Goal: Task Accomplishment & Management: Use online tool/utility

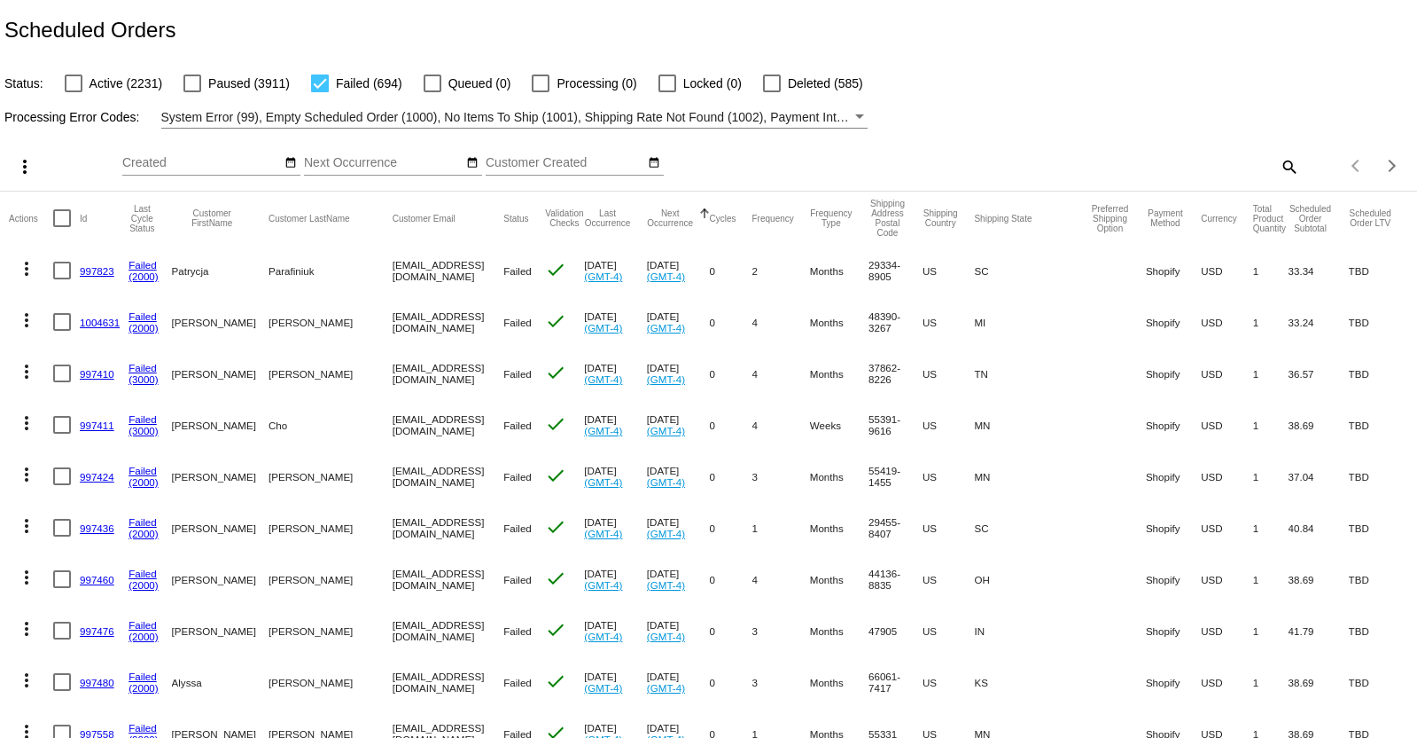
click at [61, 216] on div at bounding box center [62, 218] width 18 height 18
click at [61, 227] on input "checkbox" at bounding box center [61, 227] width 1 height 1
checkbox input "true"
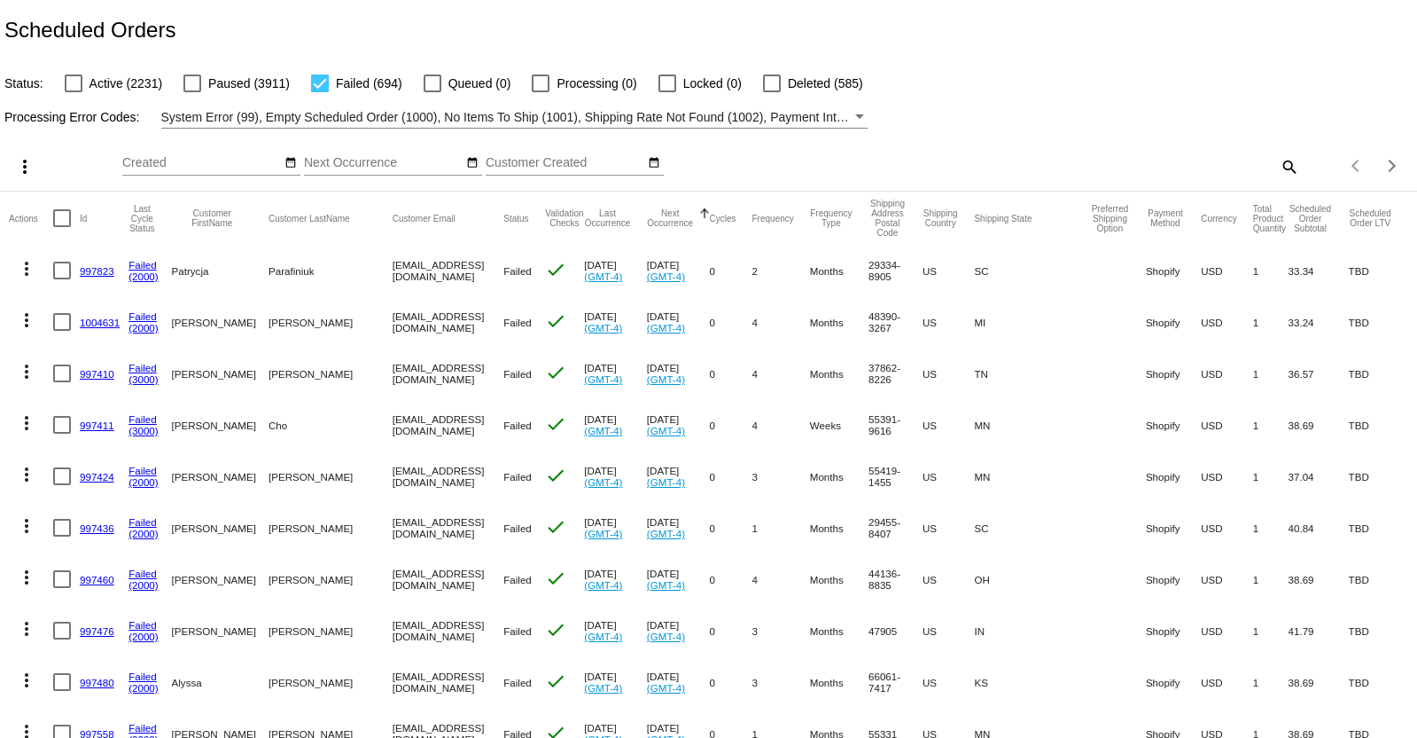
checkbox input "true"
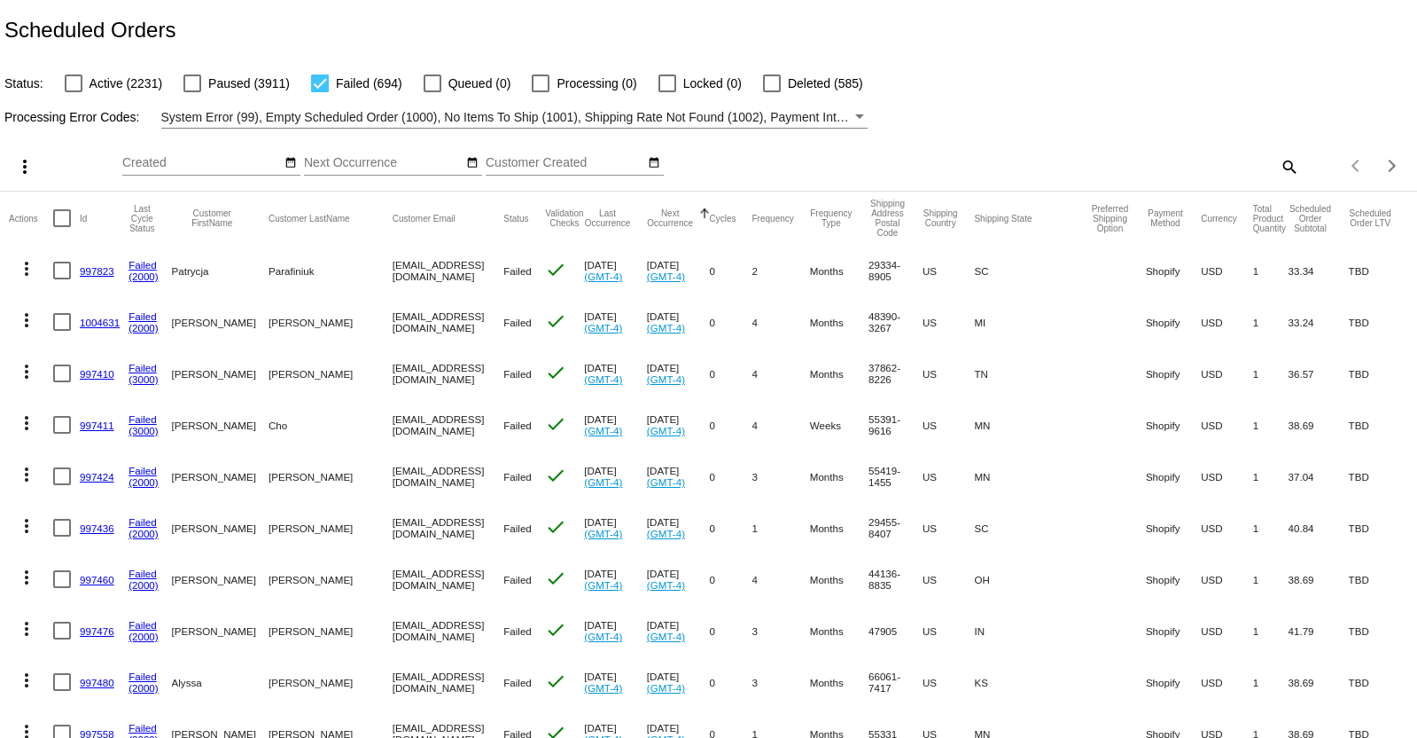
checkbox input "true"
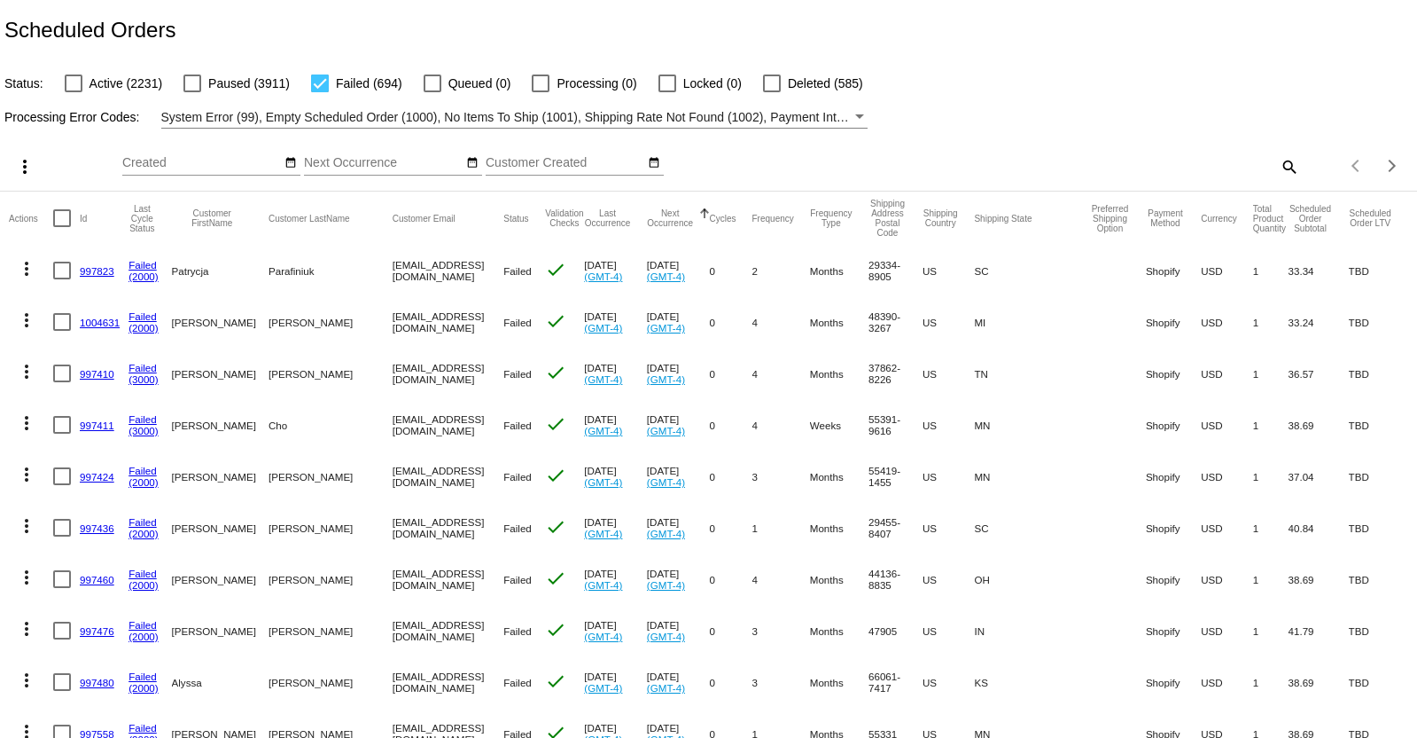
checkbox input "true"
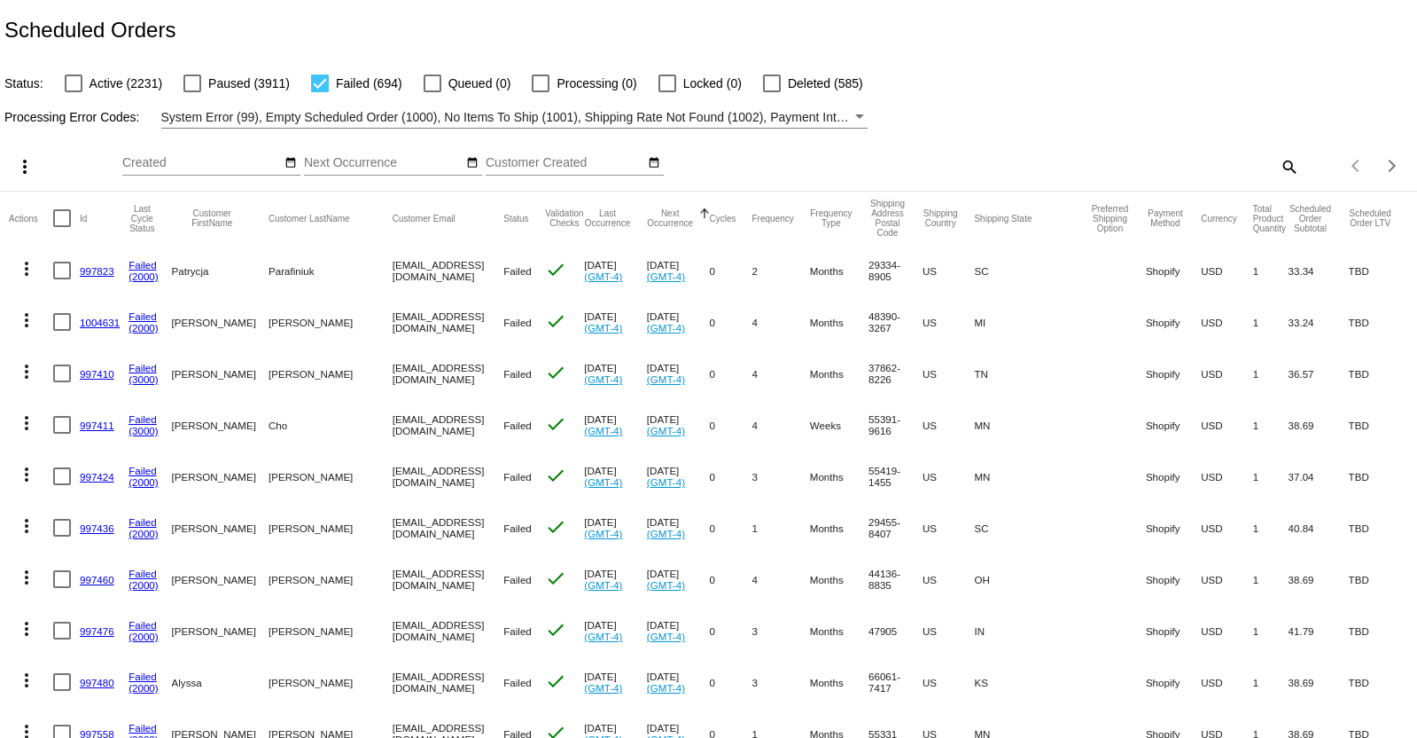
checkbox input "true"
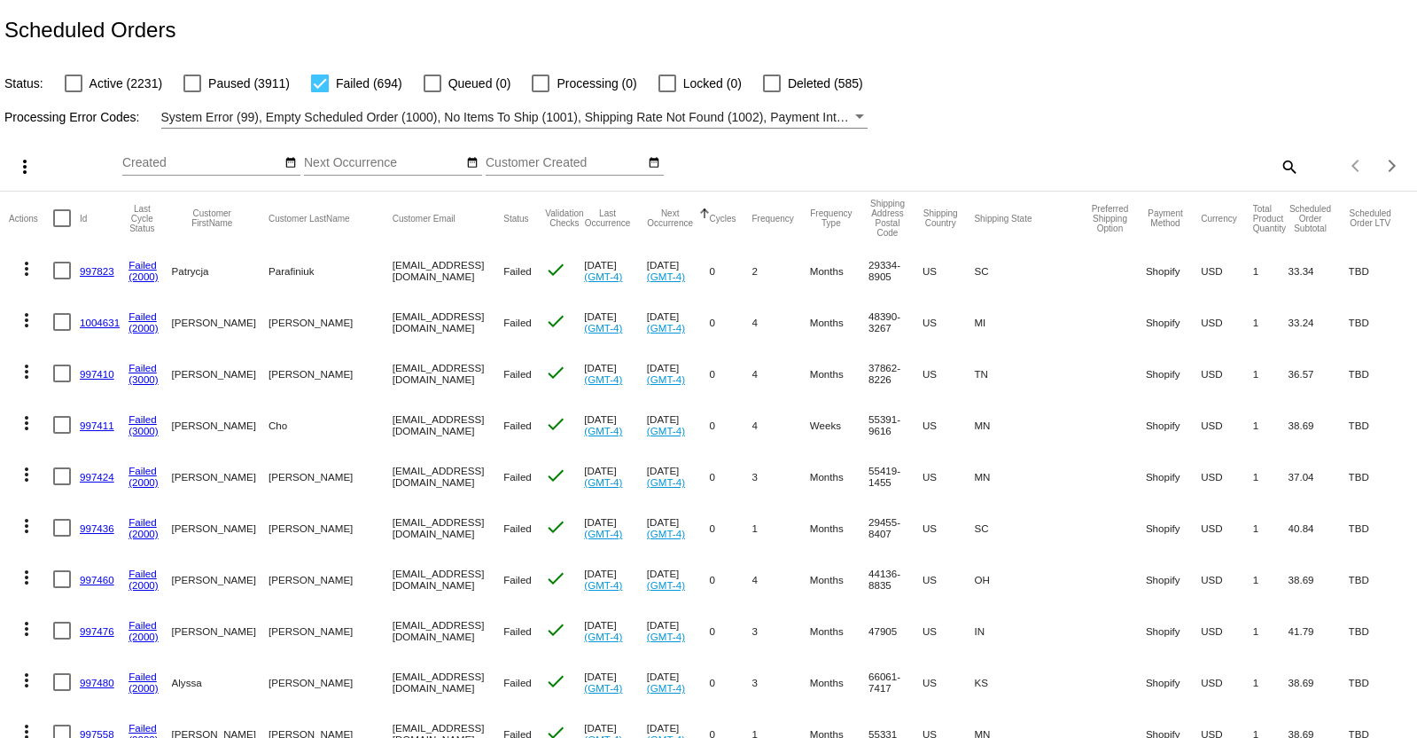
checkbox input "true"
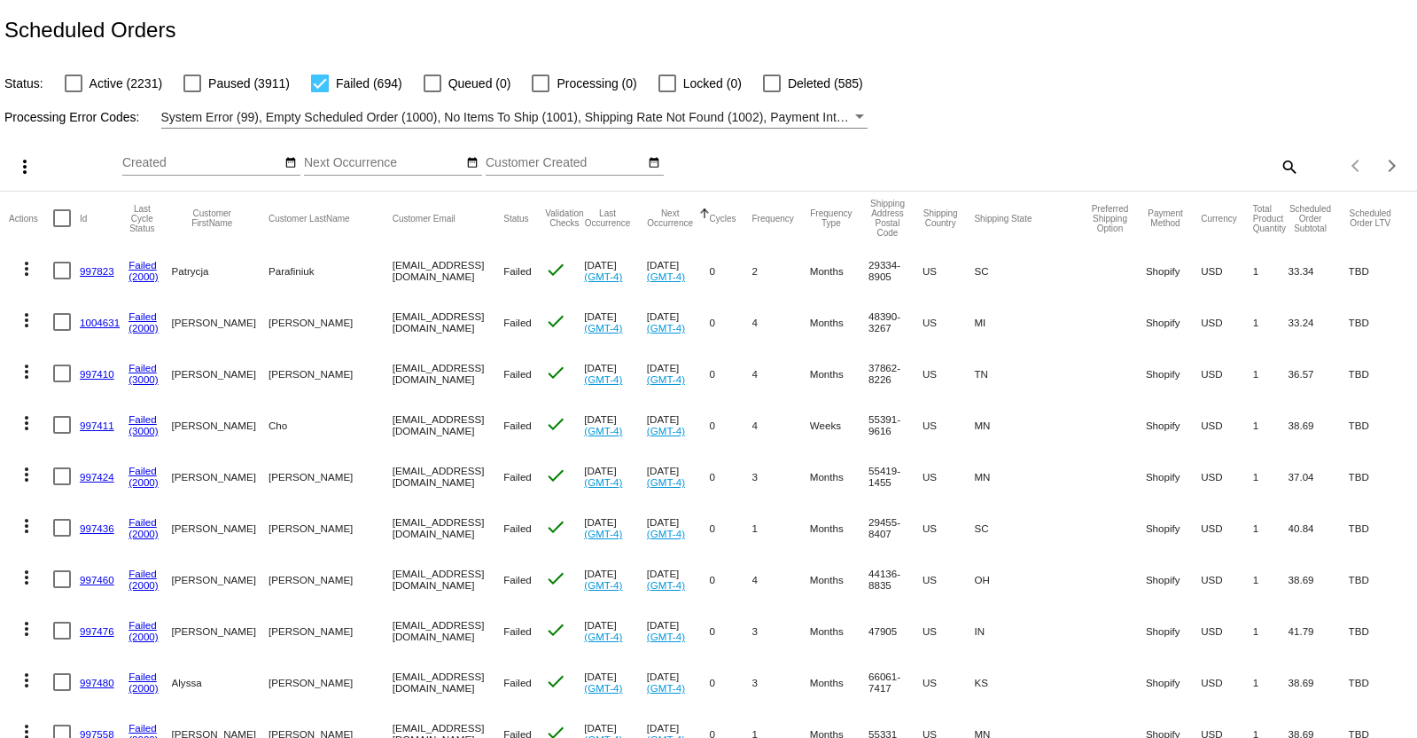
checkbox input "true"
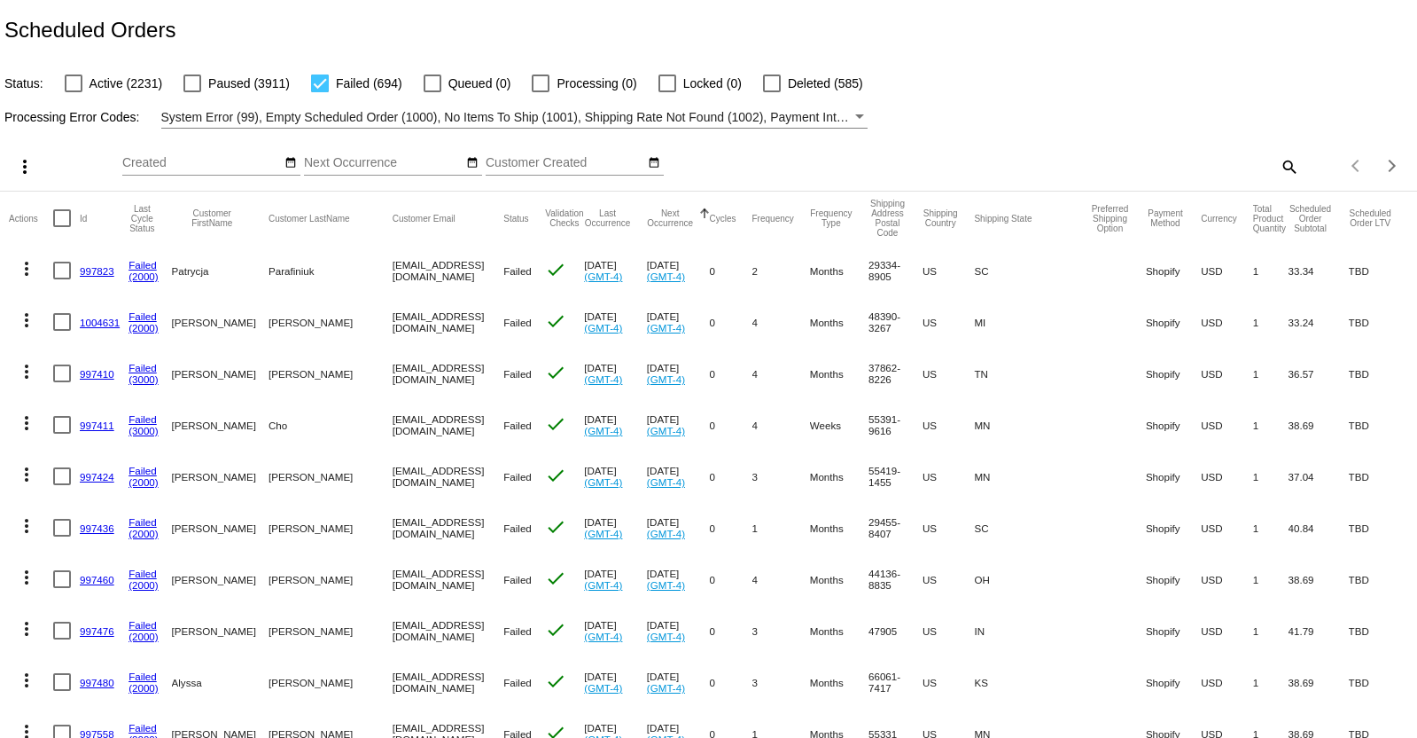
checkbox input "true"
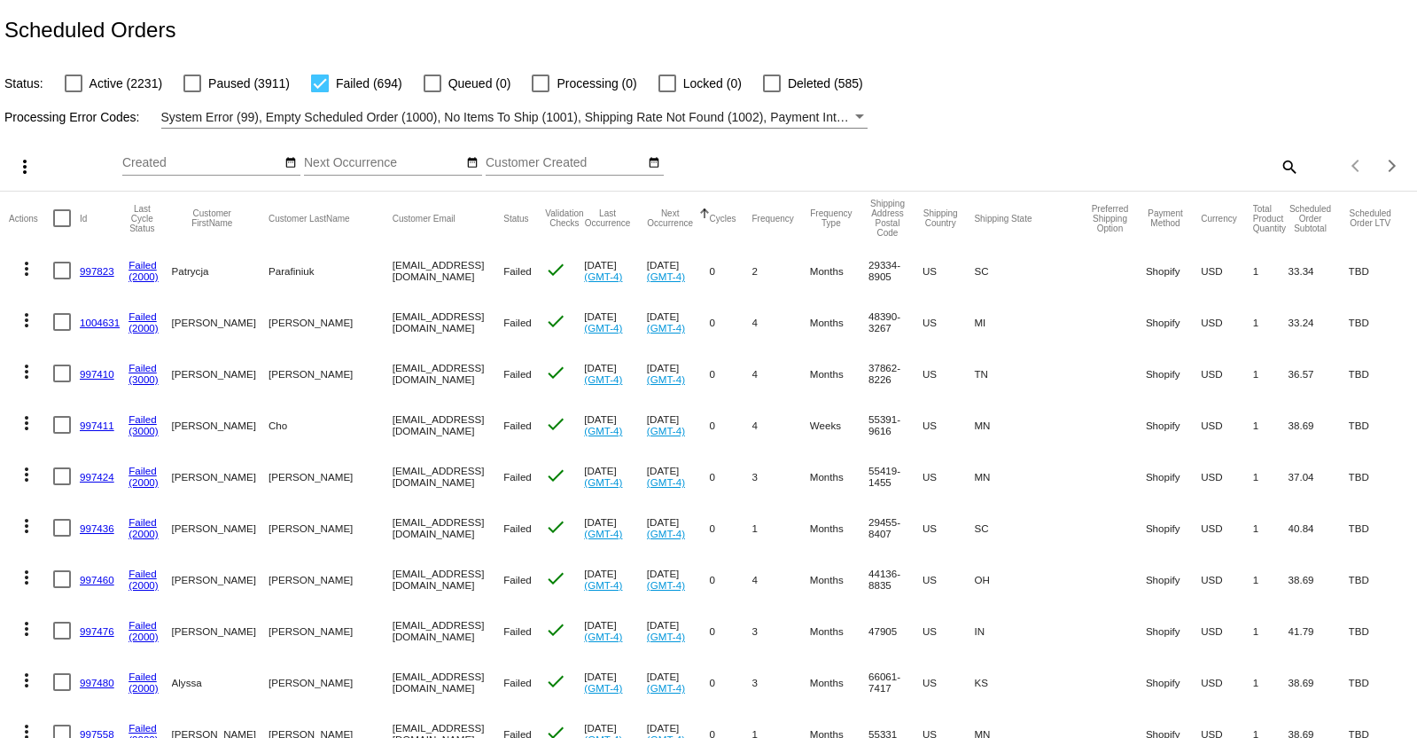
checkbox input "true"
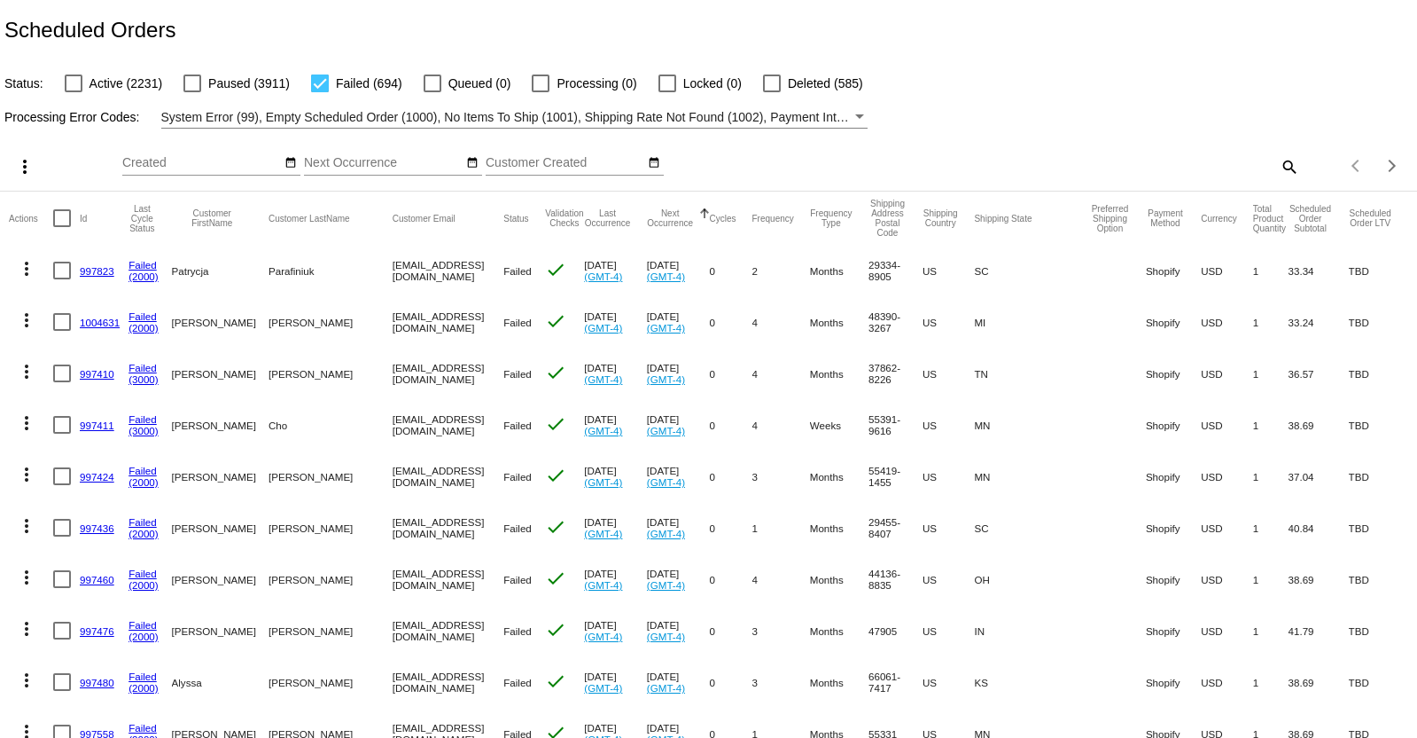
checkbox input "true"
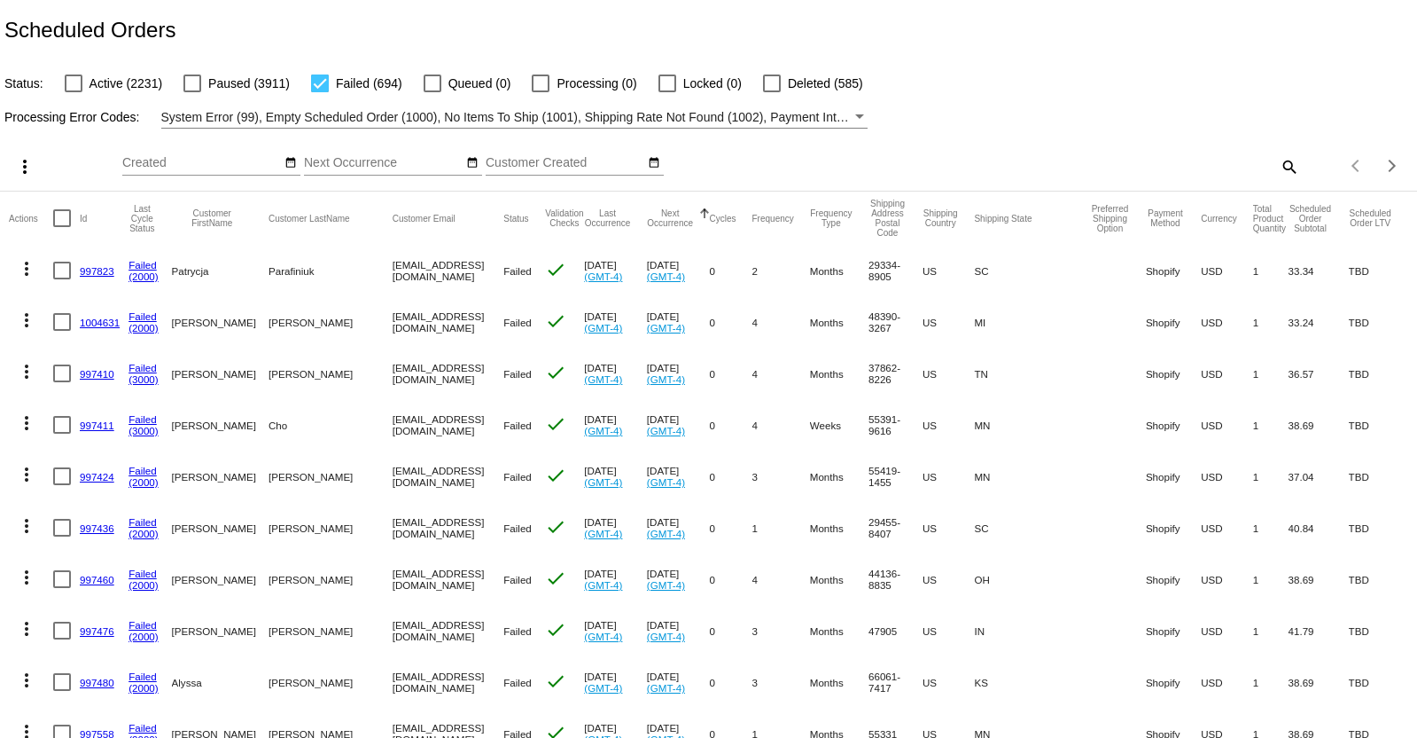
checkbox input "true"
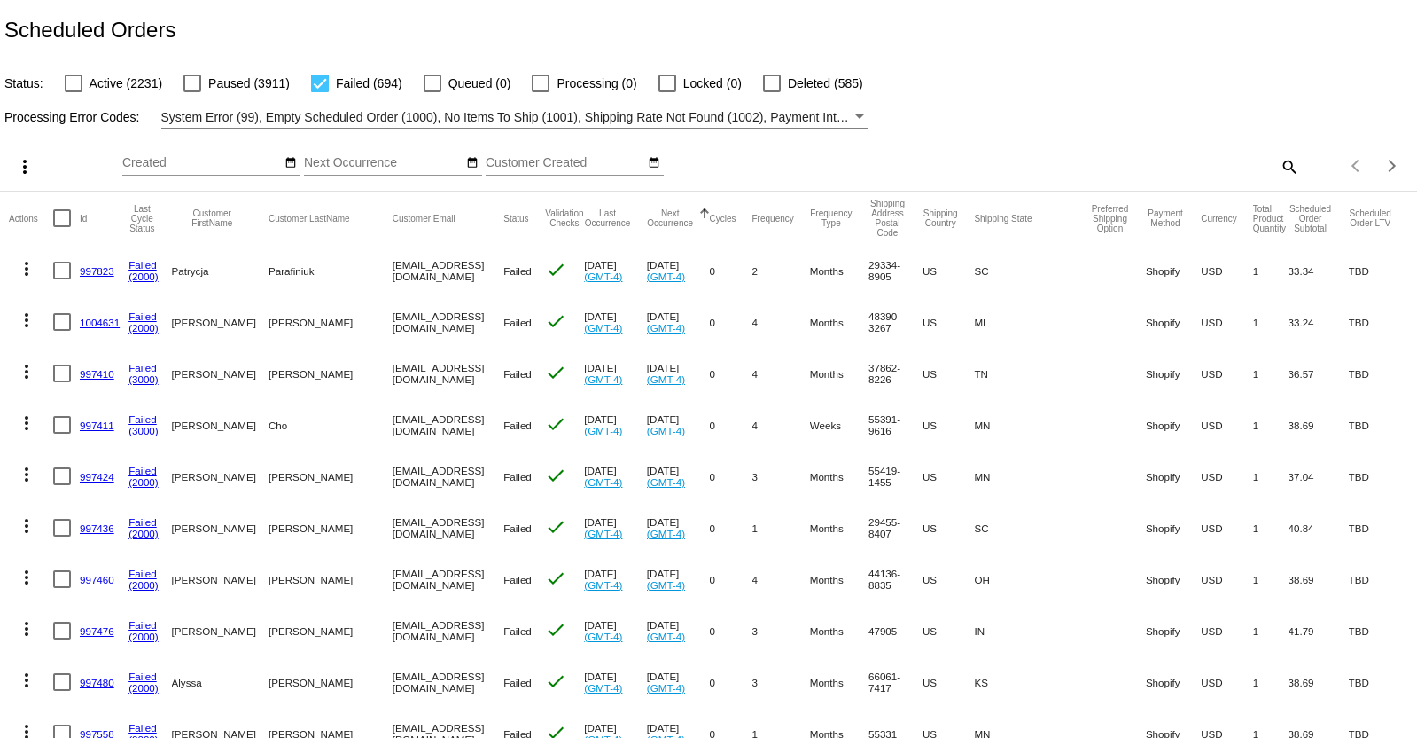
checkbox input "true"
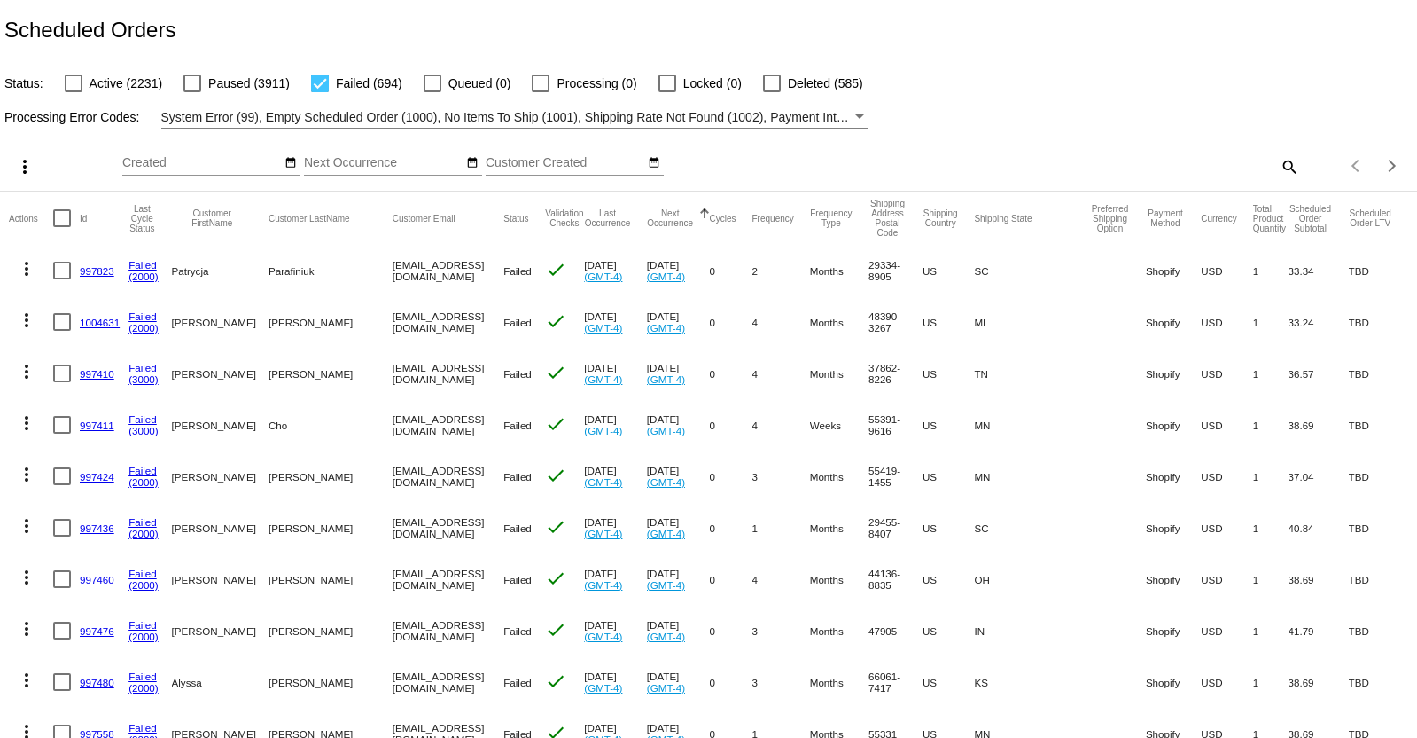
checkbox input "true"
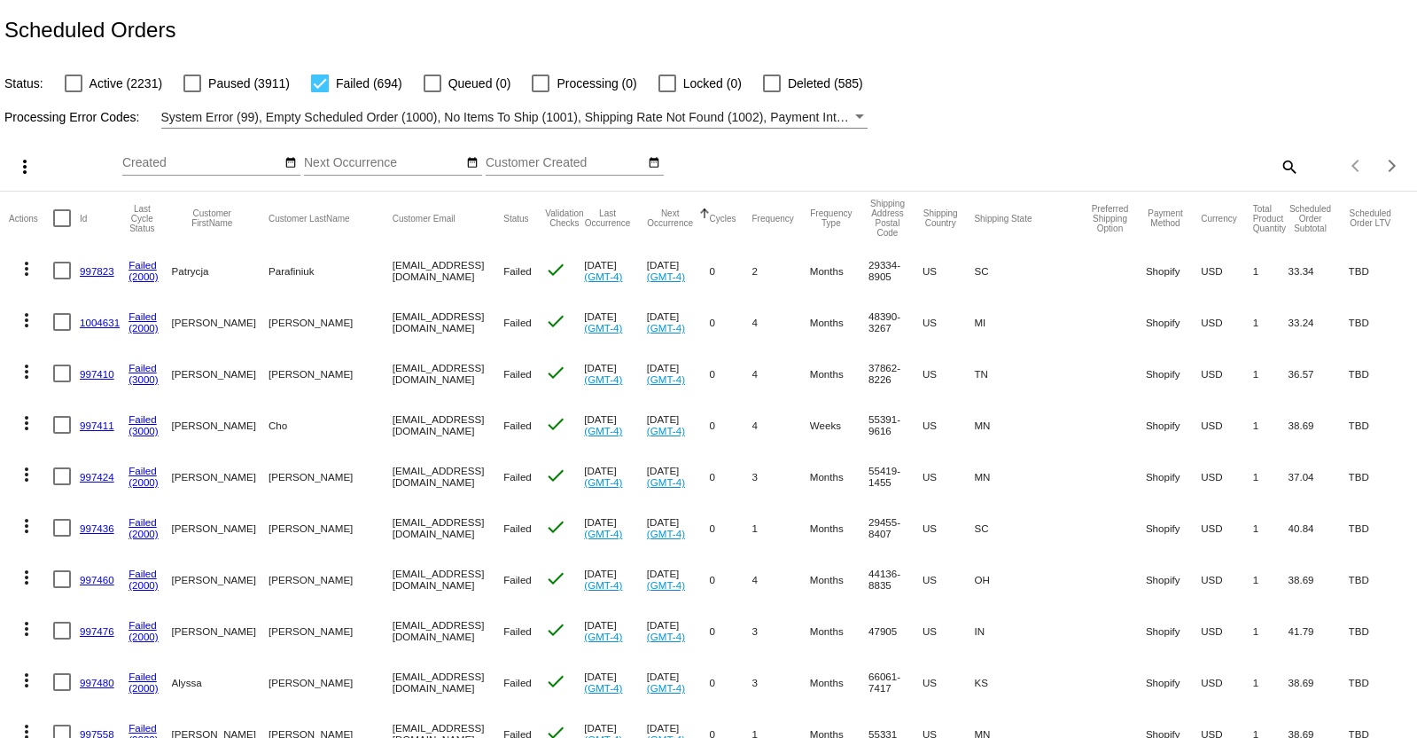
checkbox input "true"
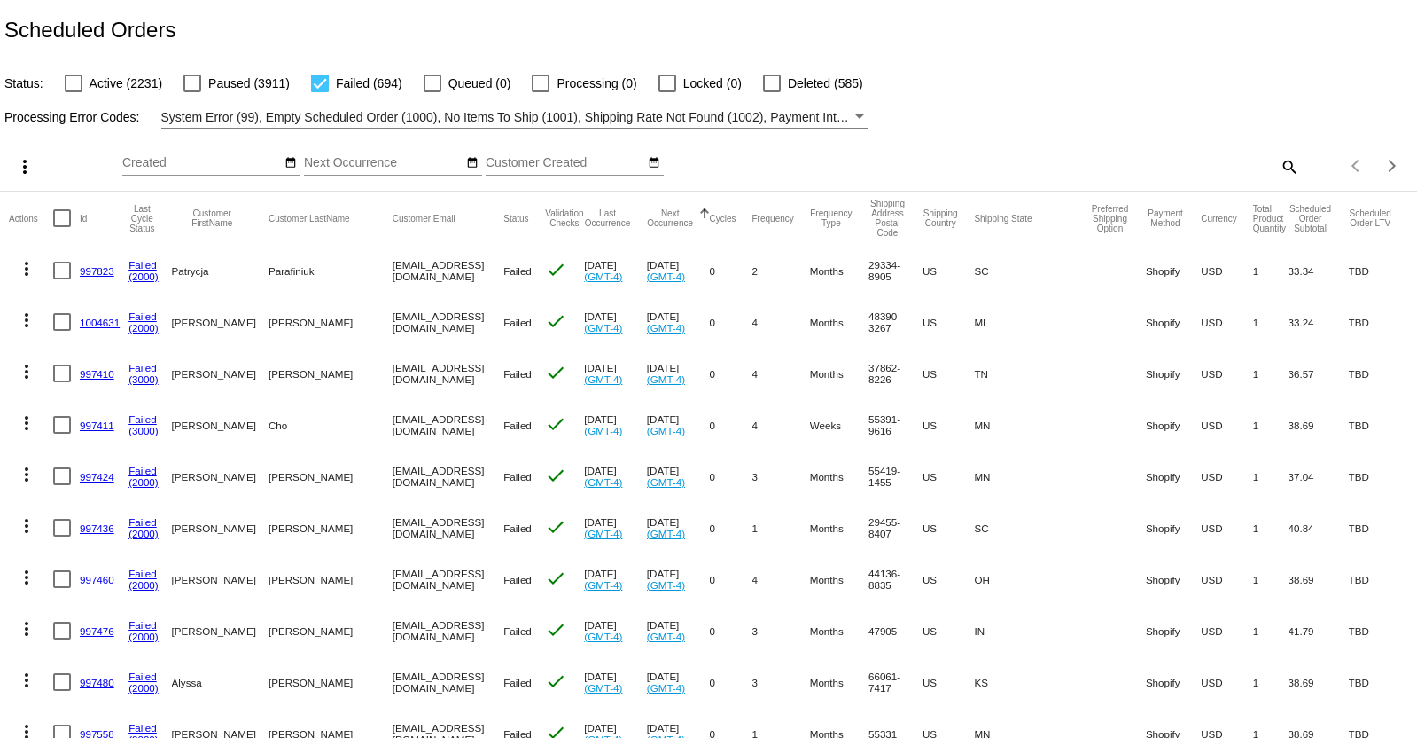
checkbox input "true"
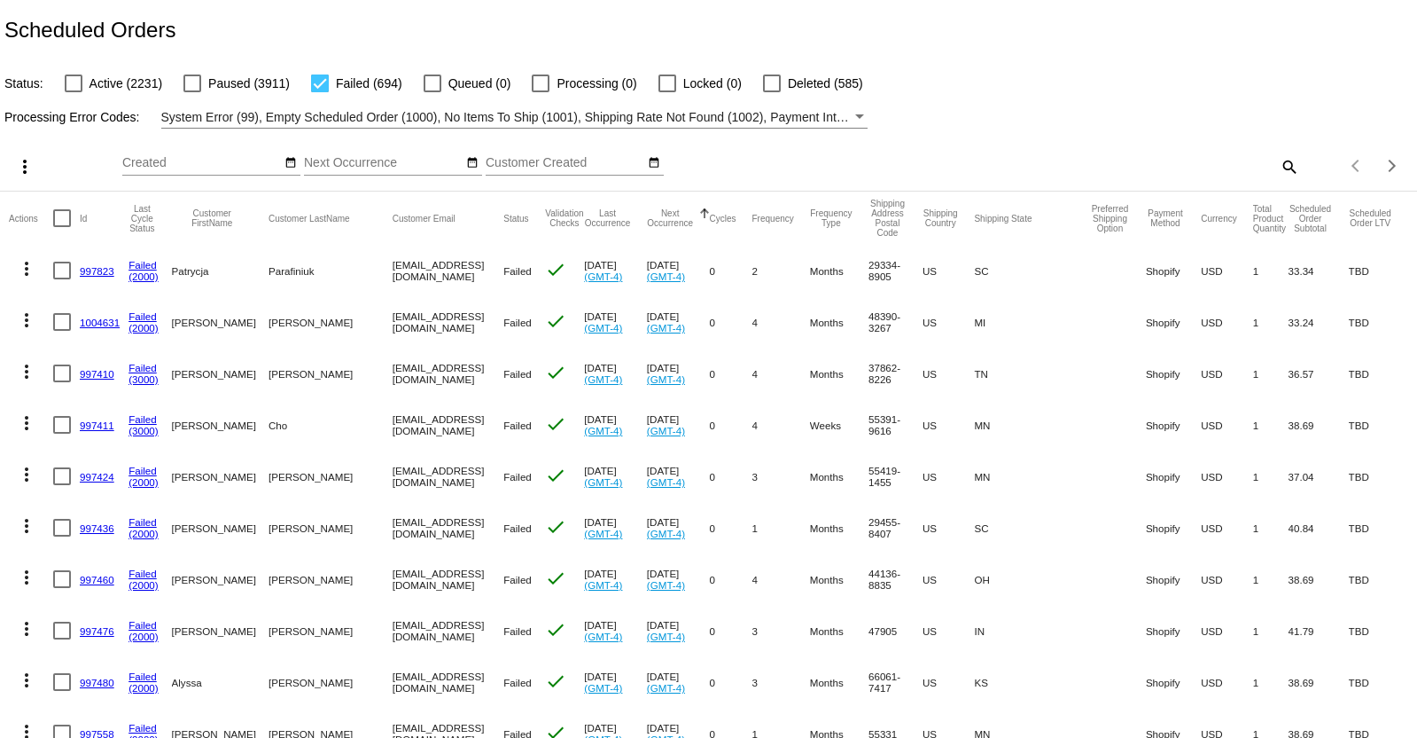
checkbox input "true"
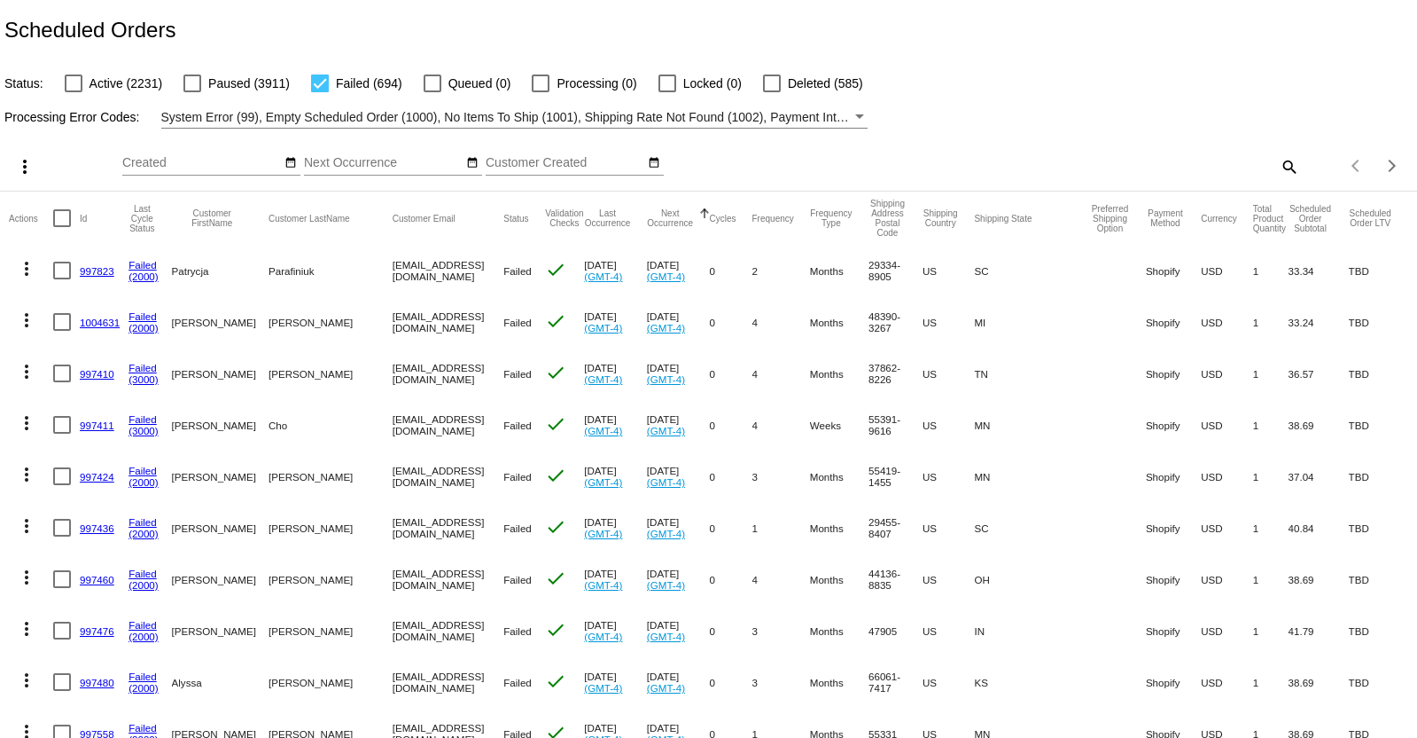
checkbox input "true"
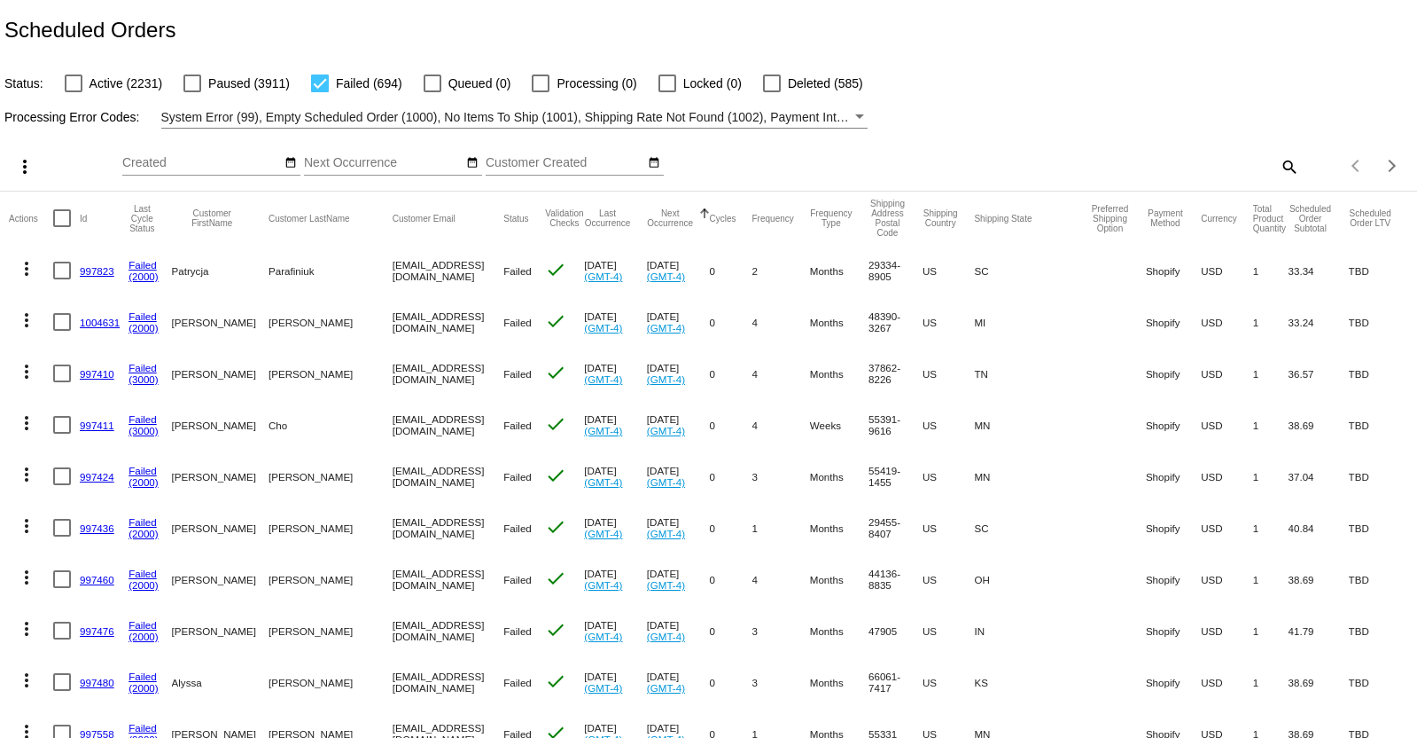
checkbox input "true"
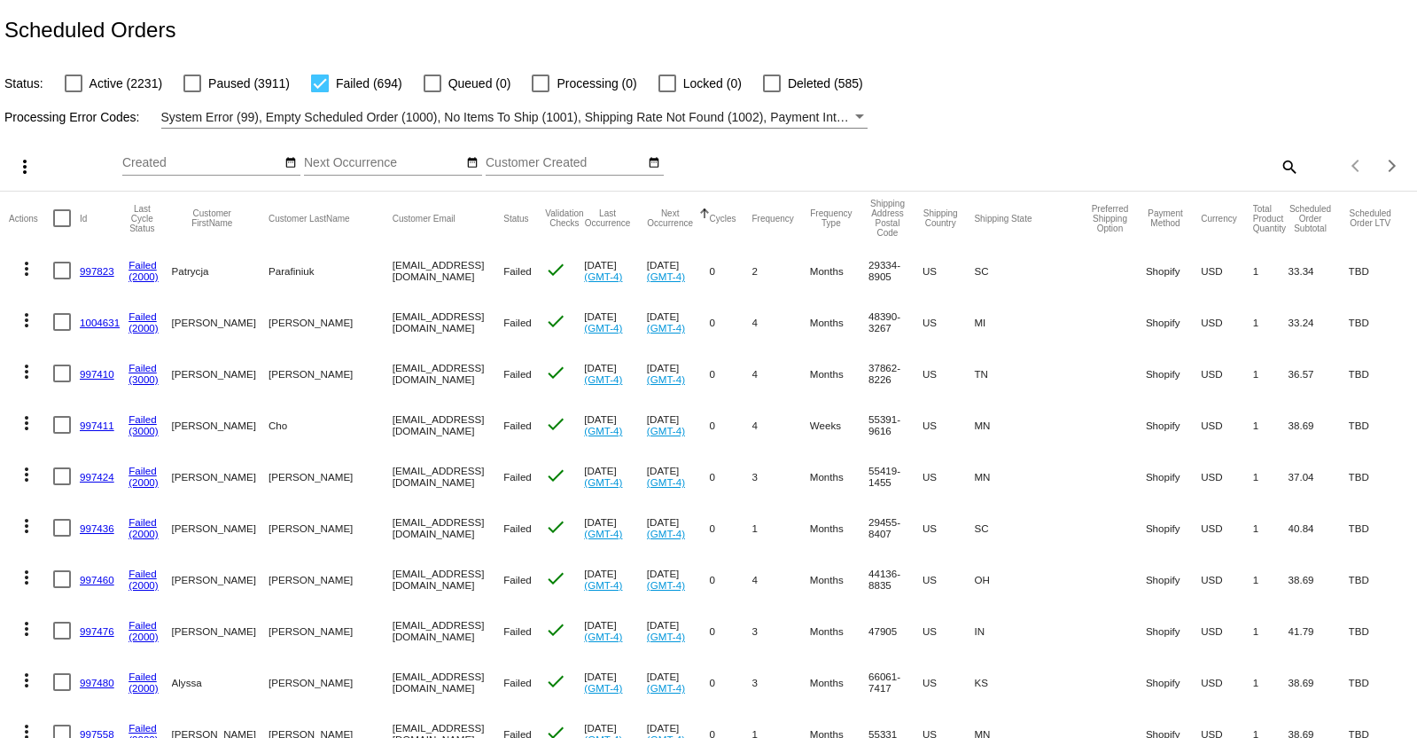
checkbox input "true"
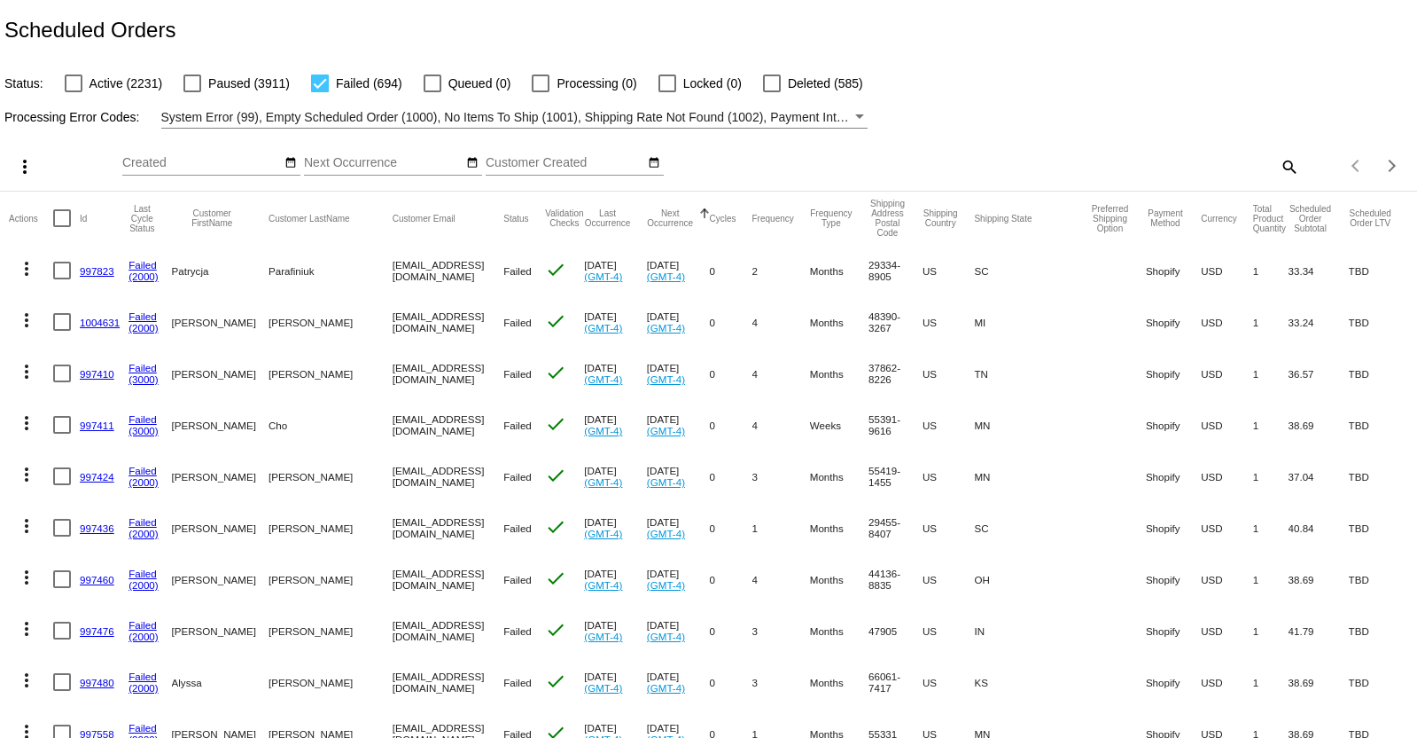
checkbox input "true"
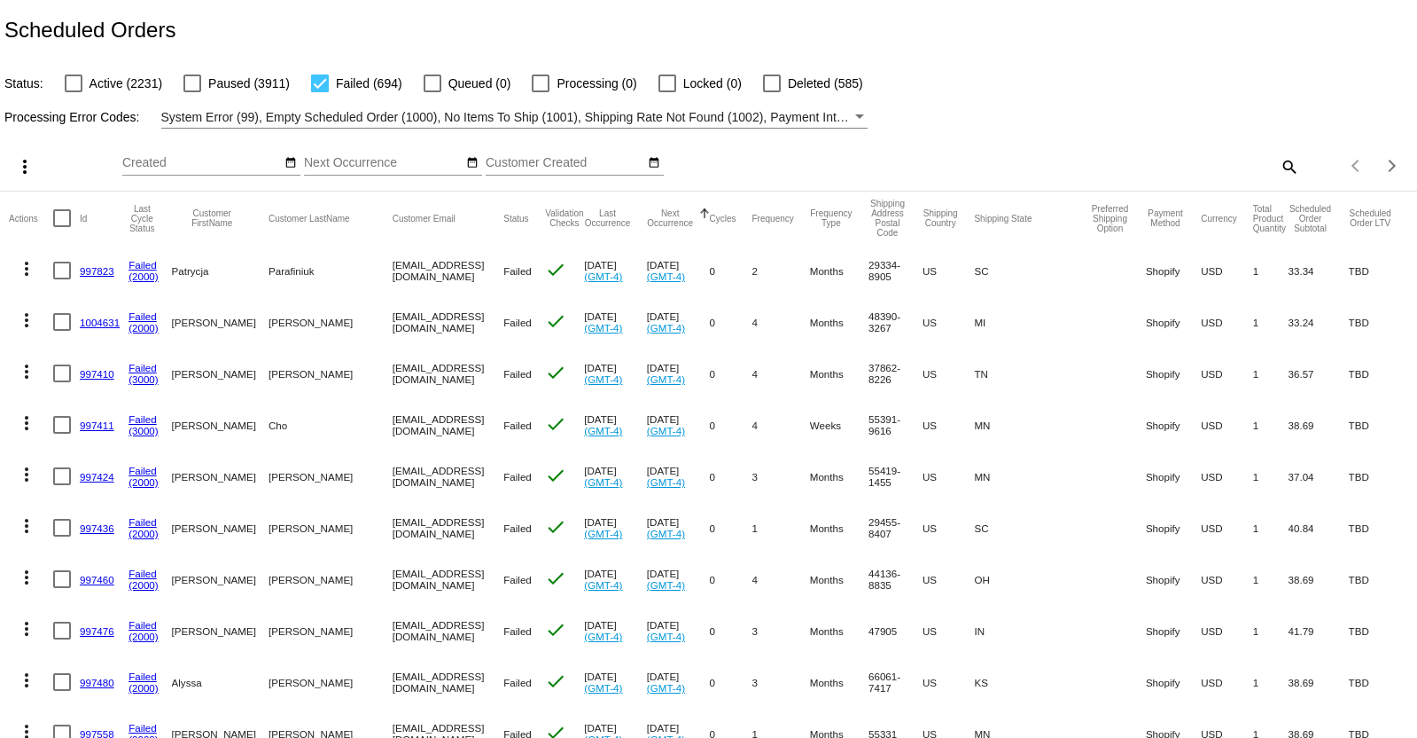
checkbox input "true"
click at [27, 177] on mat-icon "more_vert" at bounding box center [24, 166] width 21 height 21
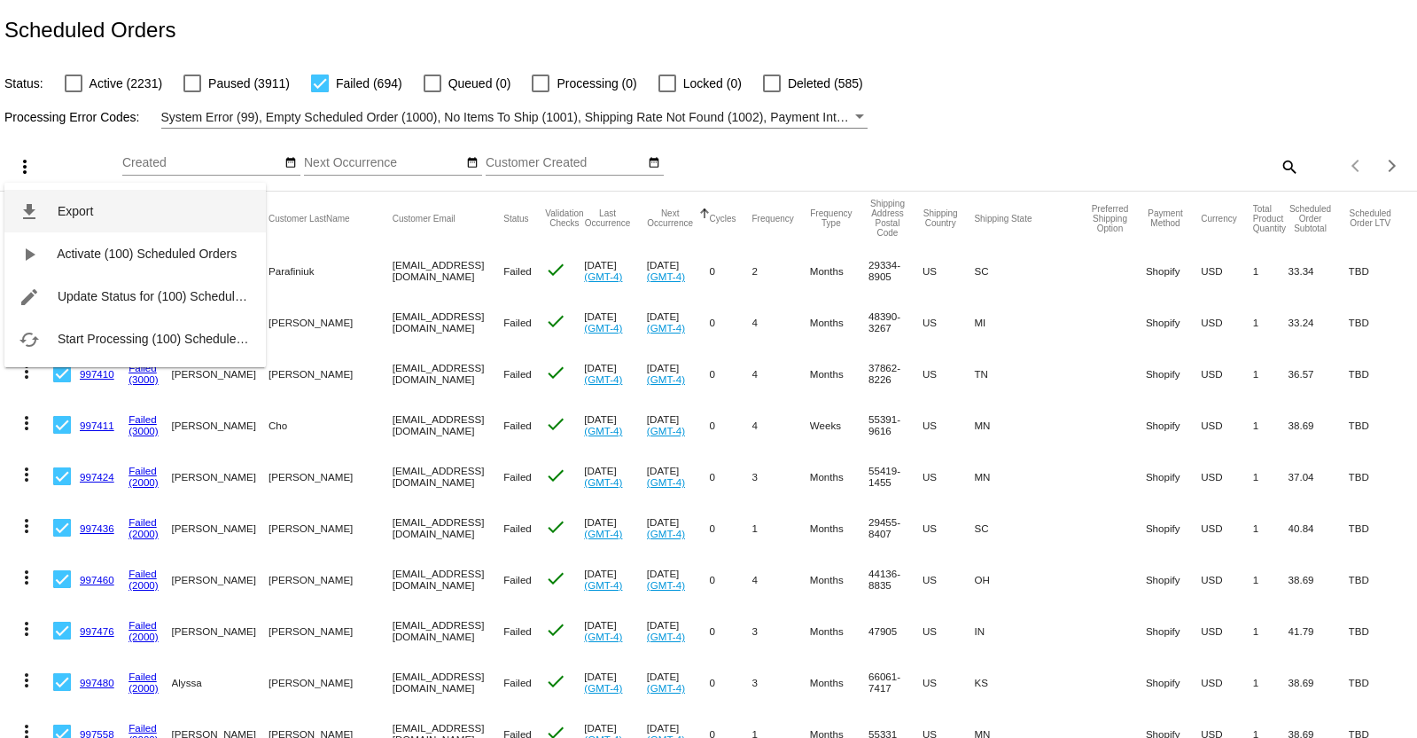
click at [64, 210] on span "Export" at bounding box center [75, 211] width 35 height 14
